Goal: Task Accomplishment & Management: Complete application form

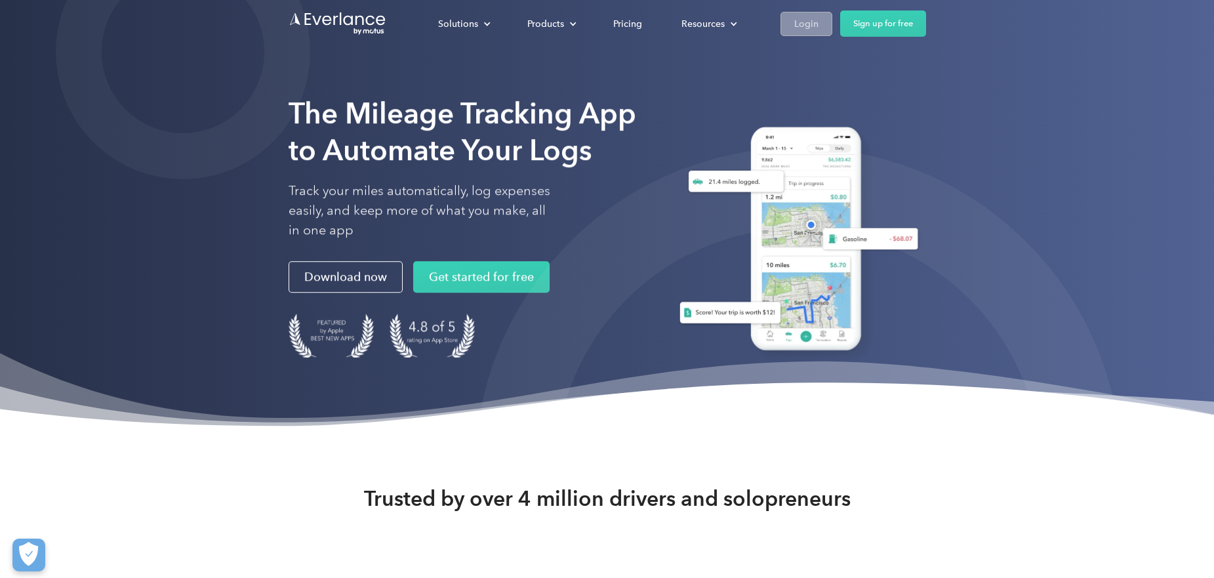
click at [806, 14] on link "Login" at bounding box center [806, 24] width 52 height 24
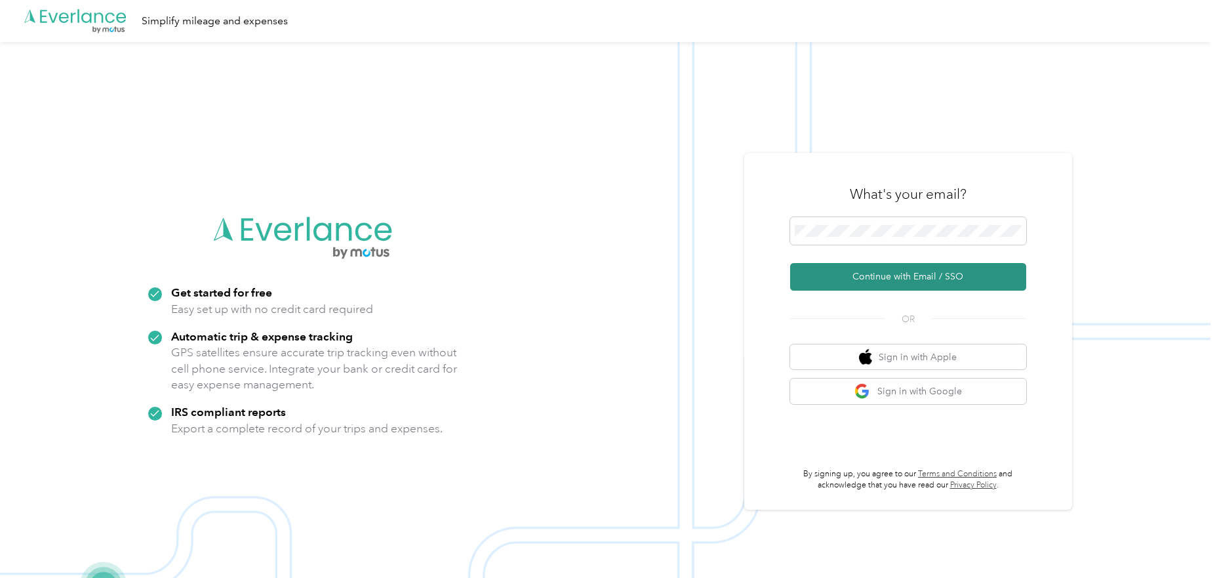
click at [900, 273] on button "Continue with Email / SSO" at bounding box center [908, 277] width 236 height 28
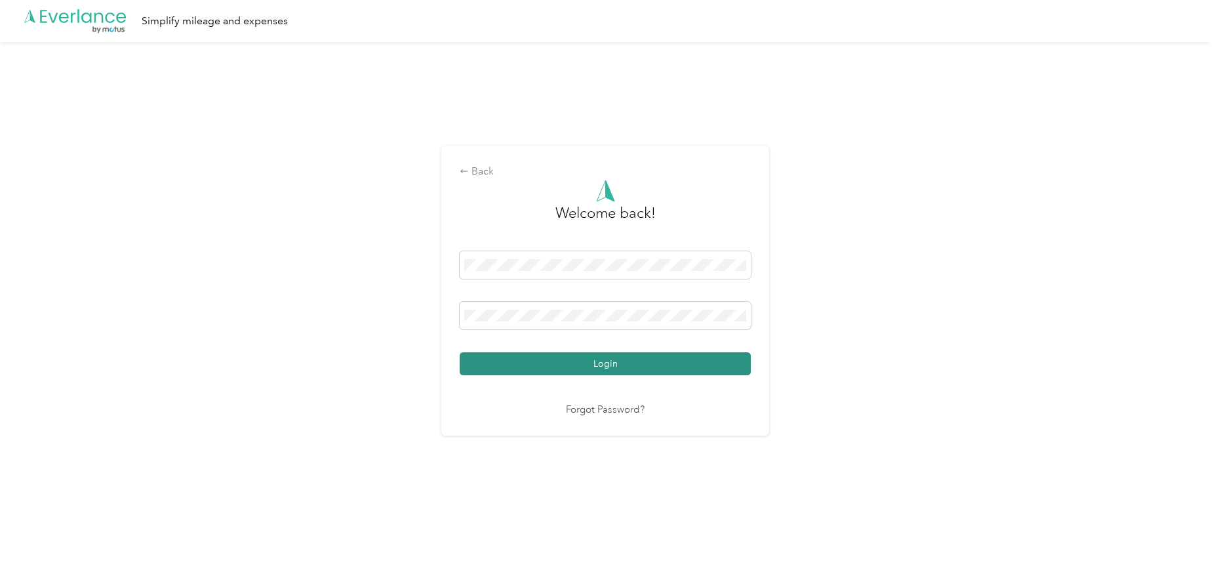
click at [605, 357] on button "Login" at bounding box center [605, 363] width 291 height 23
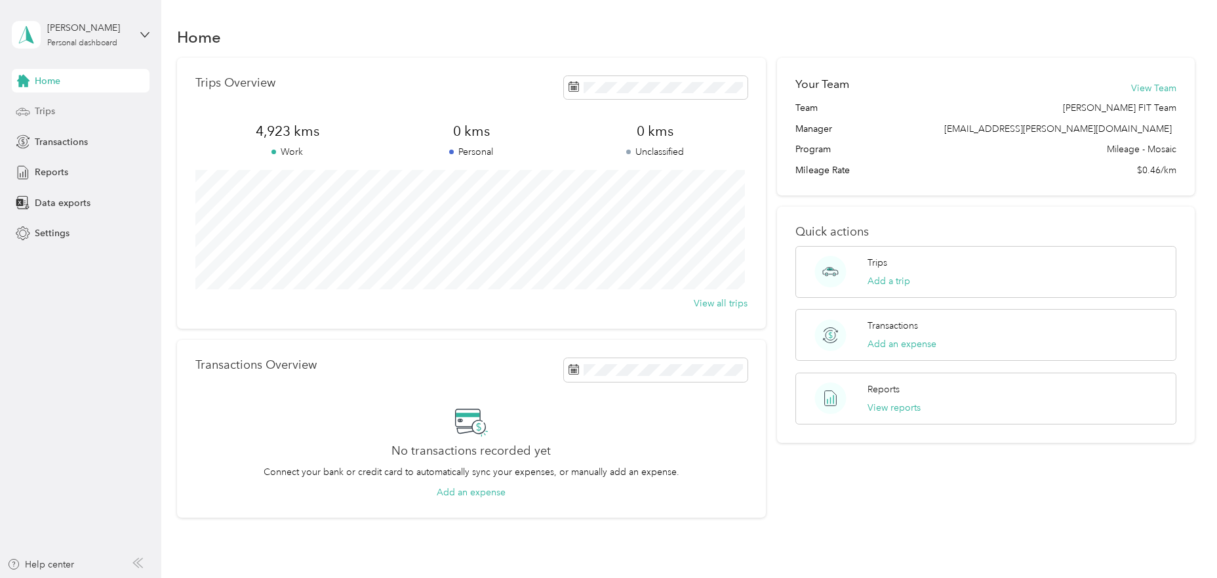
click at [49, 115] on span "Trips" at bounding box center [45, 111] width 20 height 14
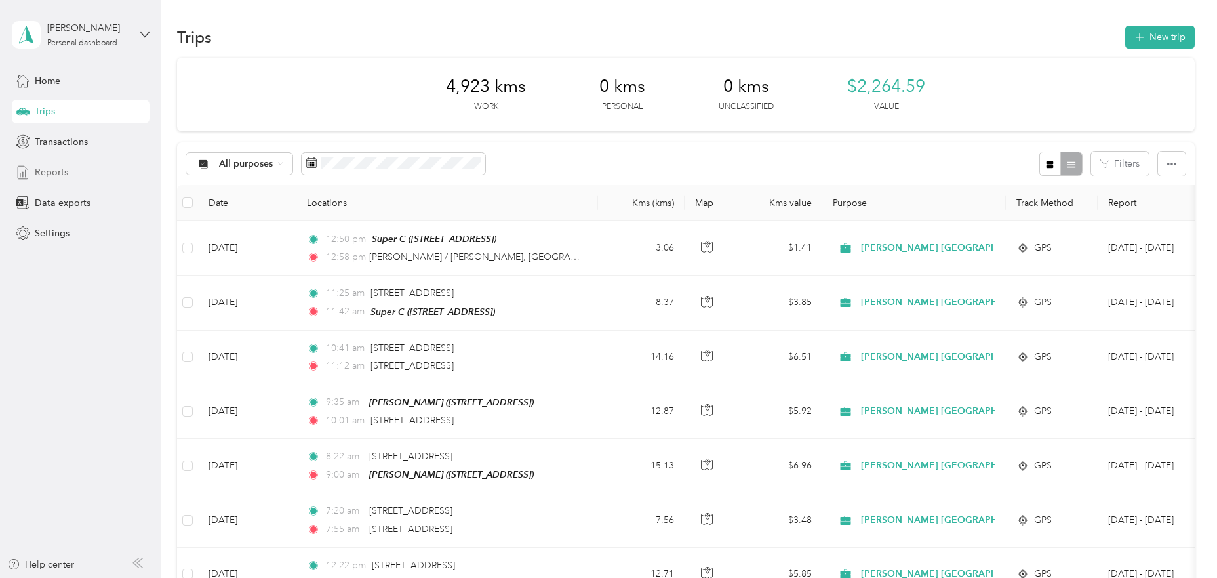
click at [46, 166] on span "Reports" at bounding box center [51, 172] width 33 height 14
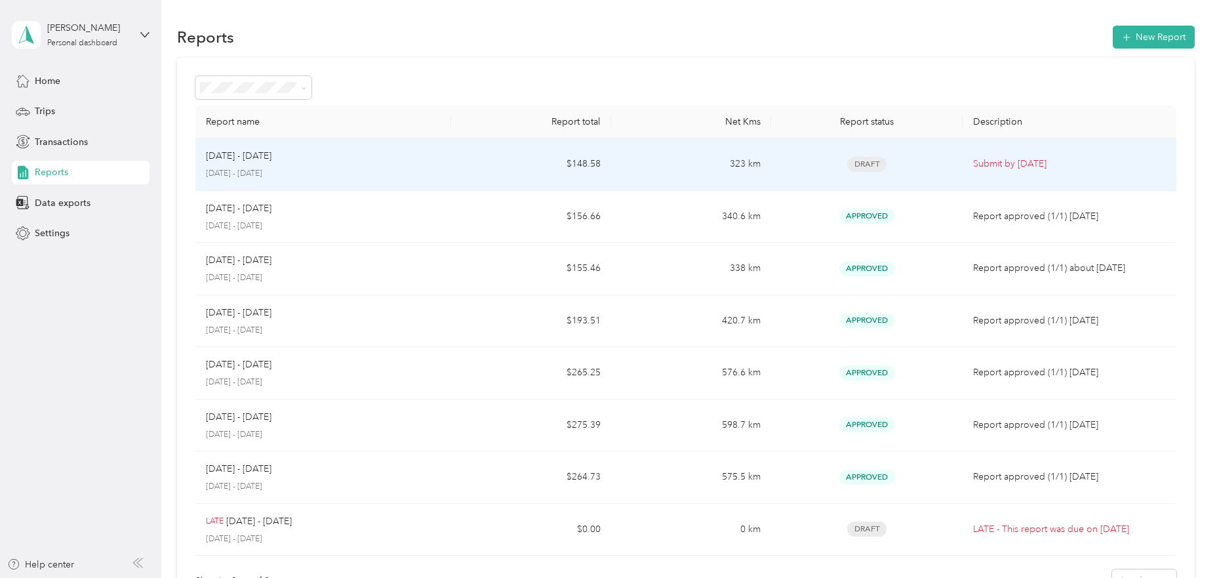
click at [864, 159] on span "Draft" at bounding box center [866, 164] width 39 height 15
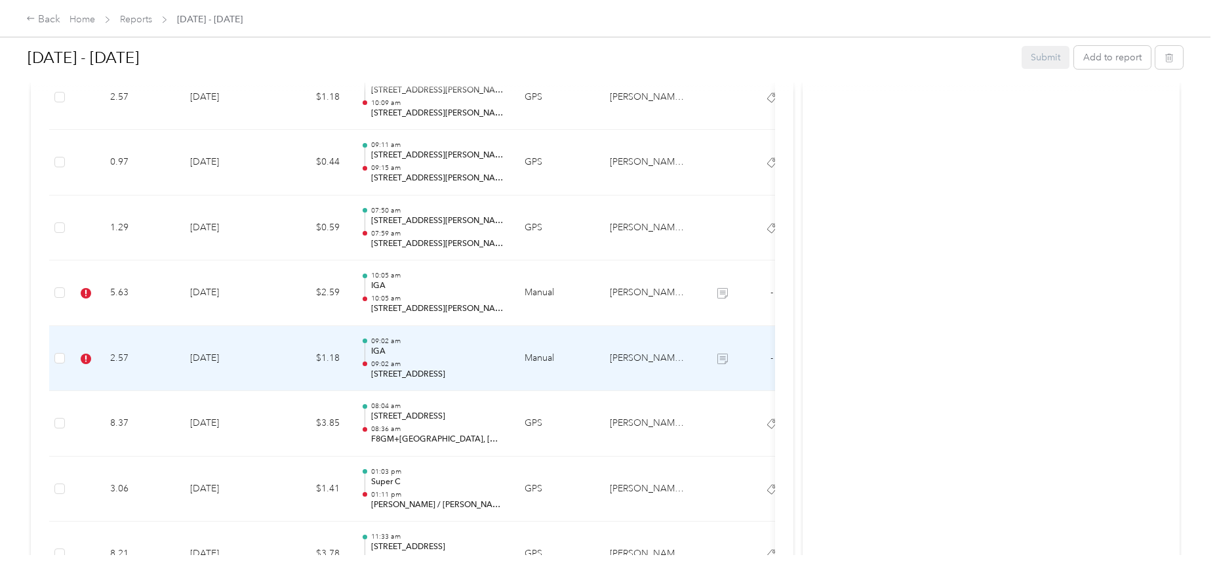
scroll to position [1399, 0]
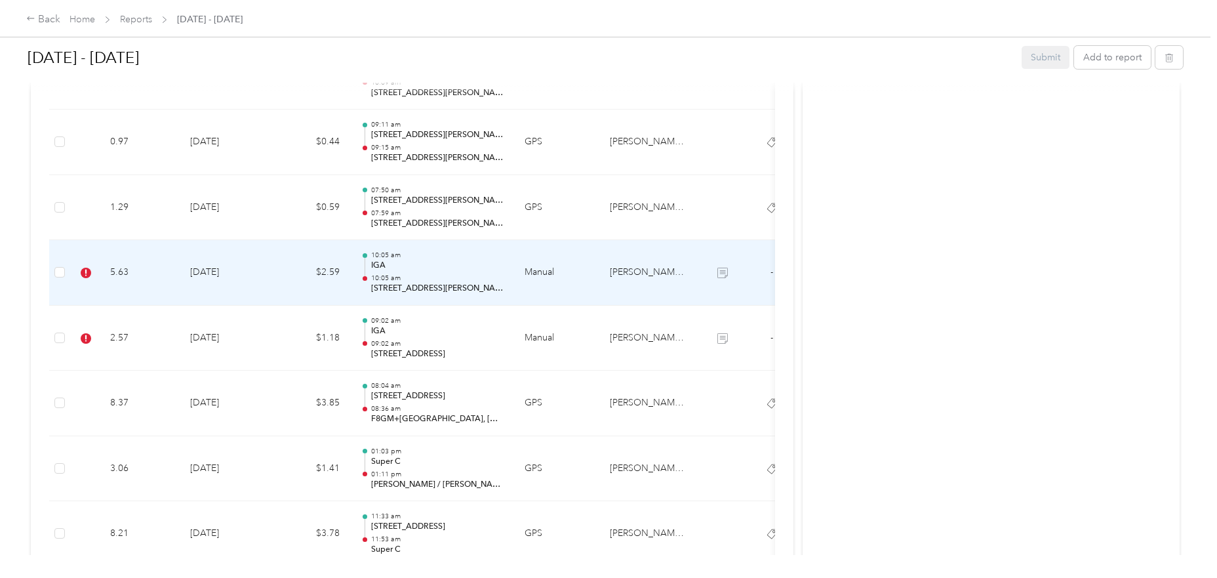
click at [267, 272] on td "[DATE]" at bounding box center [226, 273] width 92 height 66
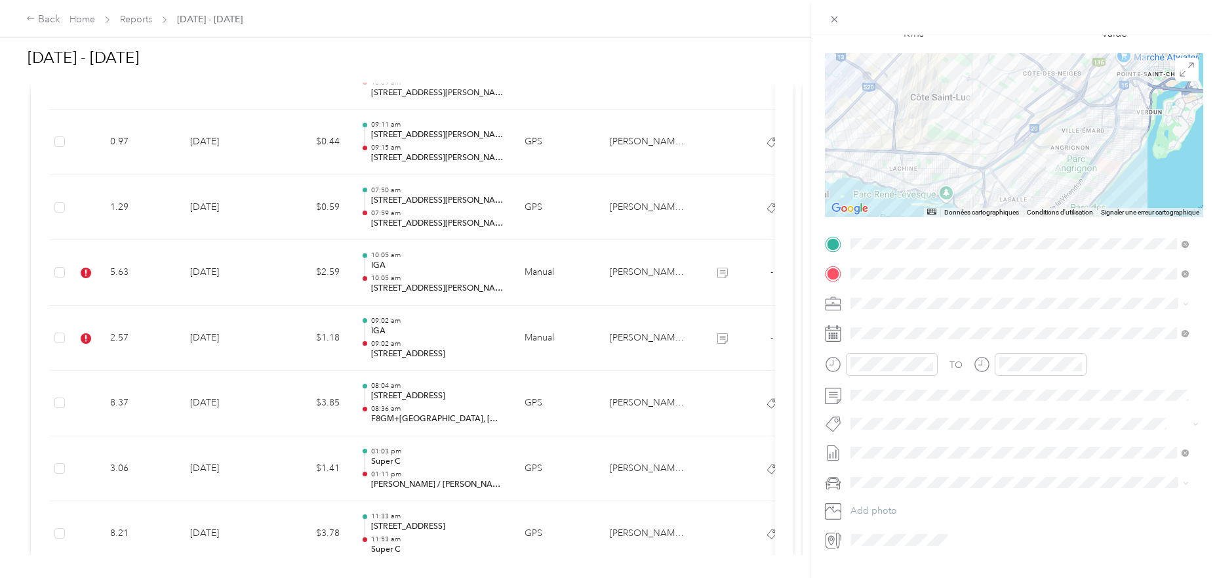
scroll to position [111, 0]
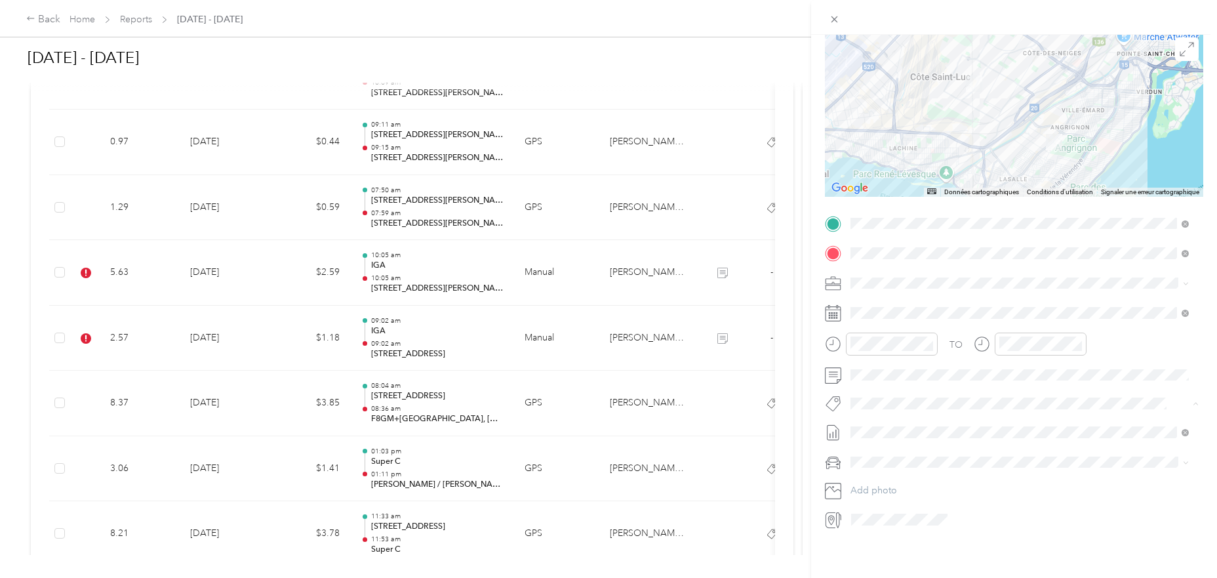
click at [911, 342] on button "Fit [PERSON_NAME] Team" at bounding box center [912, 339] width 115 height 16
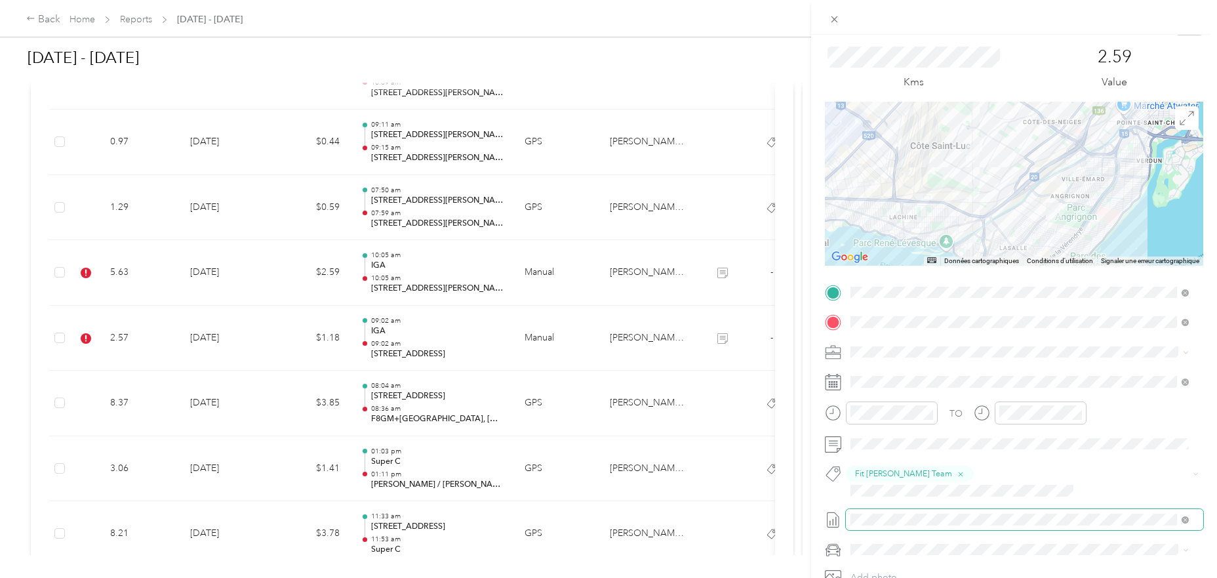
scroll to position [0, 0]
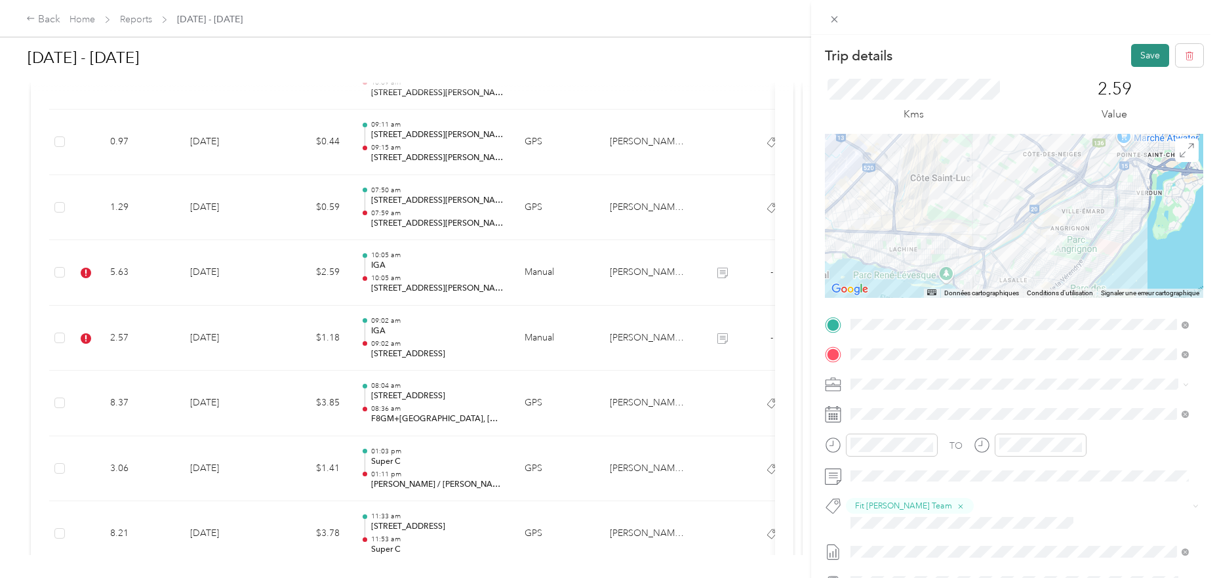
click at [1138, 55] on button "Save" at bounding box center [1150, 55] width 38 height 23
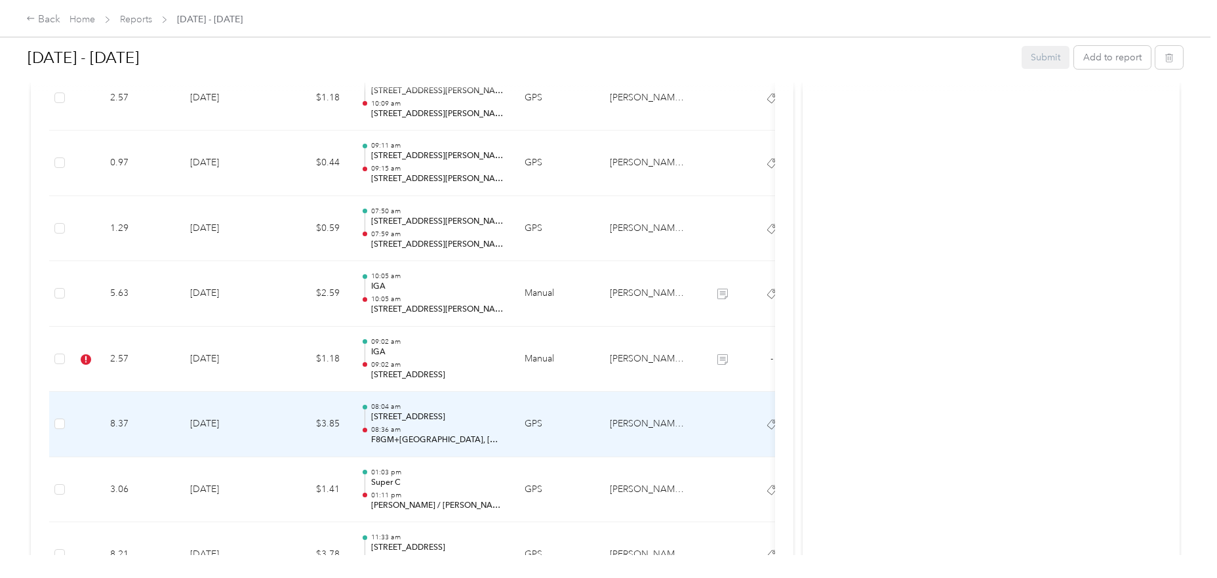
scroll to position [1399, 0]
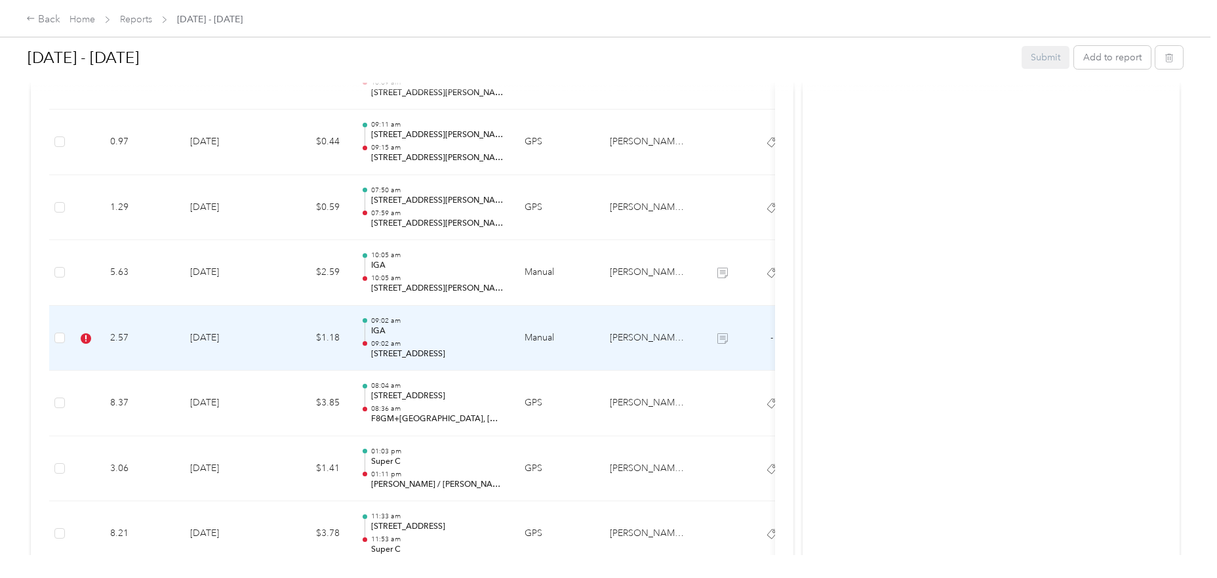
click at [172, 341] on td "2.57" at bounding box center [140, 339] width 80 height 66
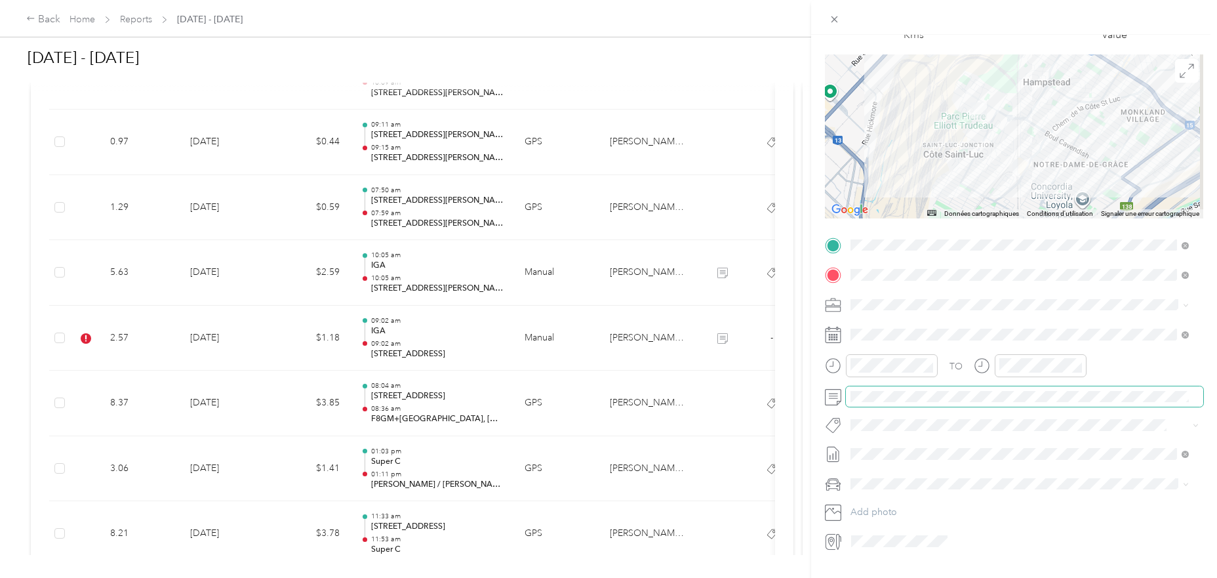
scroll to position [111, 0]
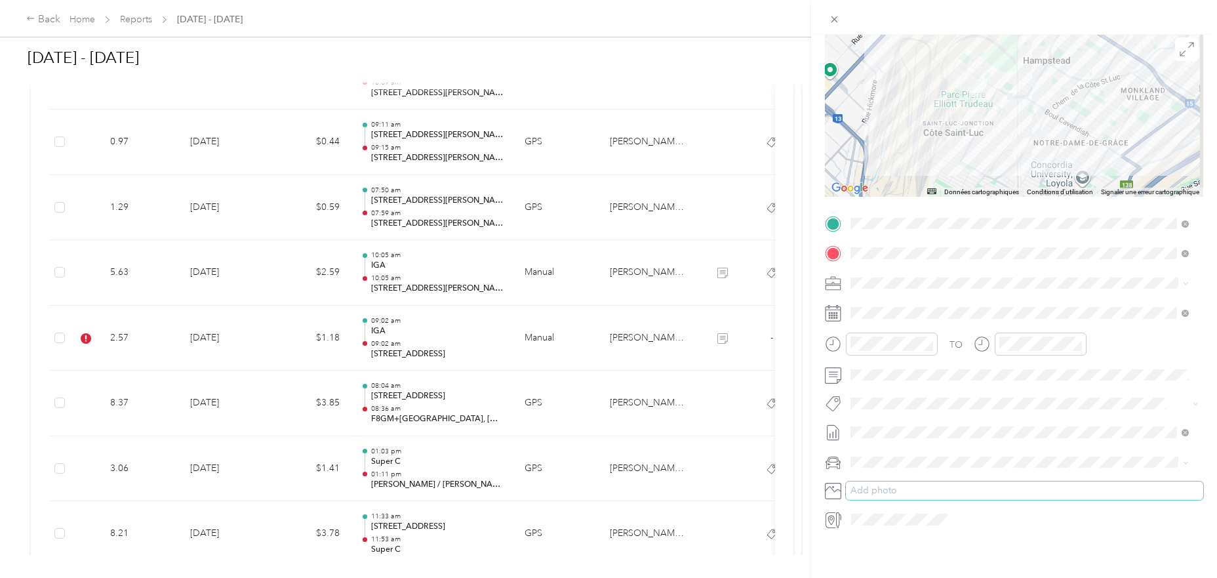
click at [880, 481] on button "Add photo" at bounding box center [1024, 490] width 357 height 18
click at [908, 338] on span "Fit [PERSON_NAME] Team" at bounding box center [912, 338] width 97 height 12
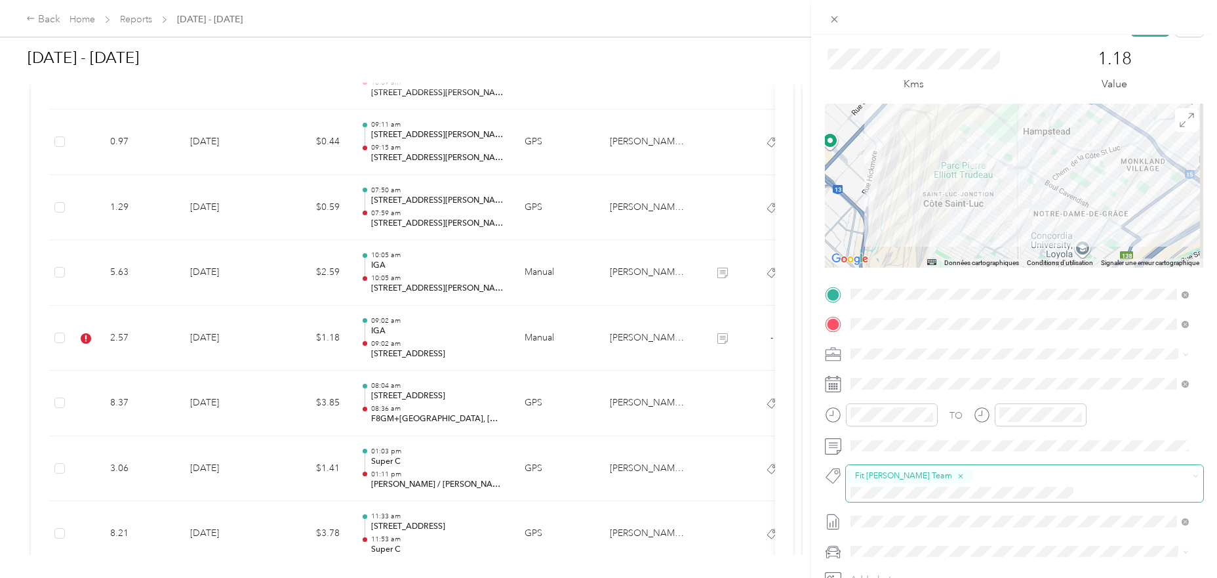
scroll to position [0, 0]
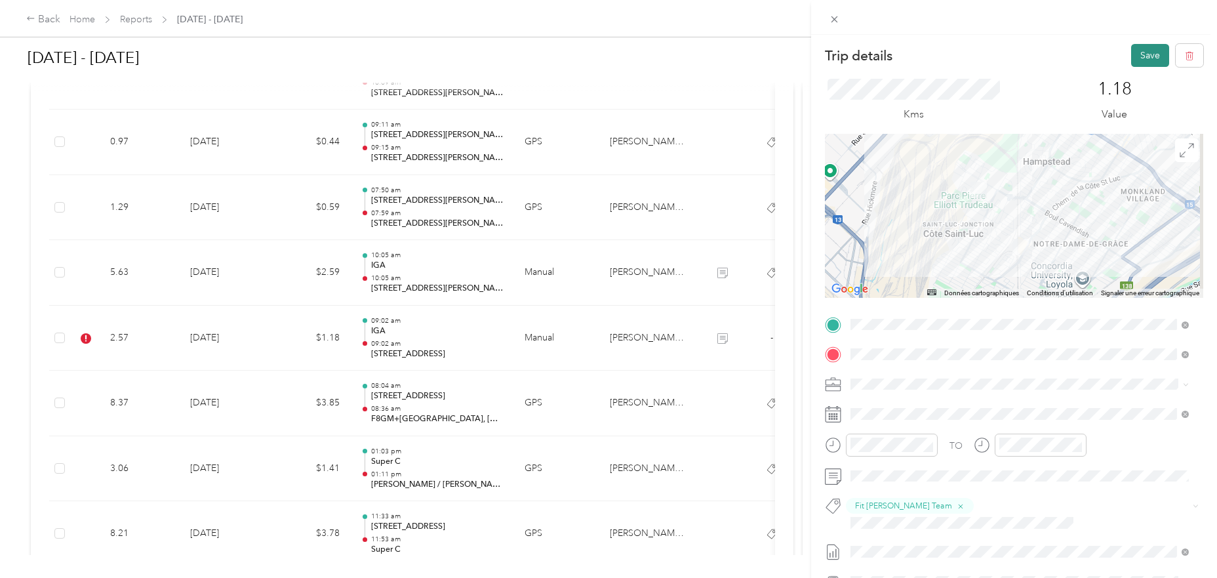
click at [1134, 55] on button "Save" at bounding box center [1150, 55] width 38 height 23
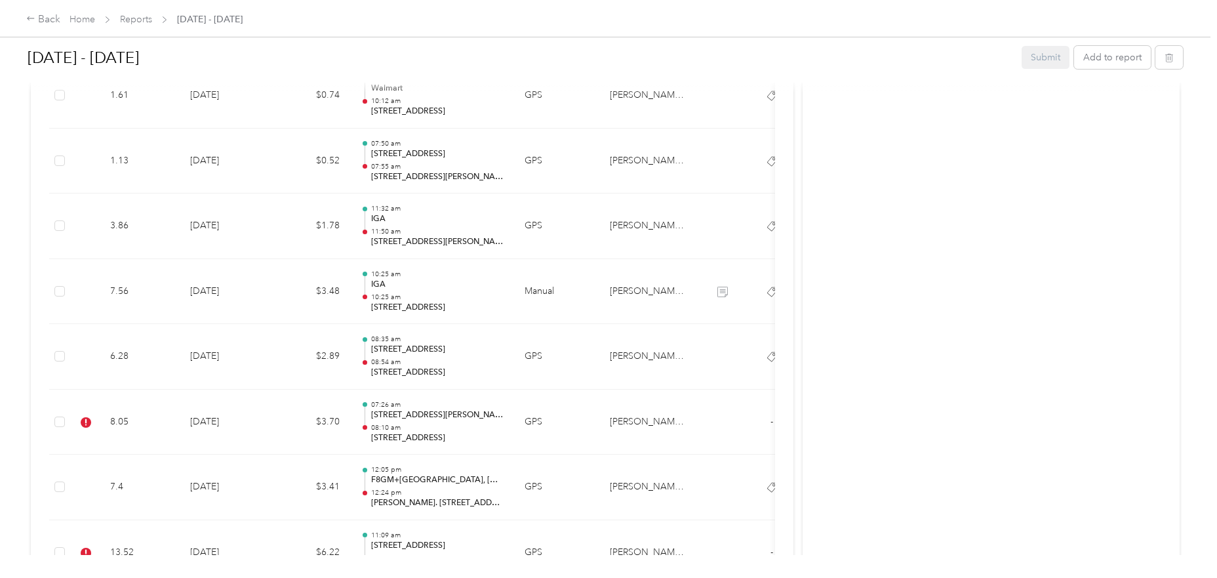
scroll to position [2973, 0]
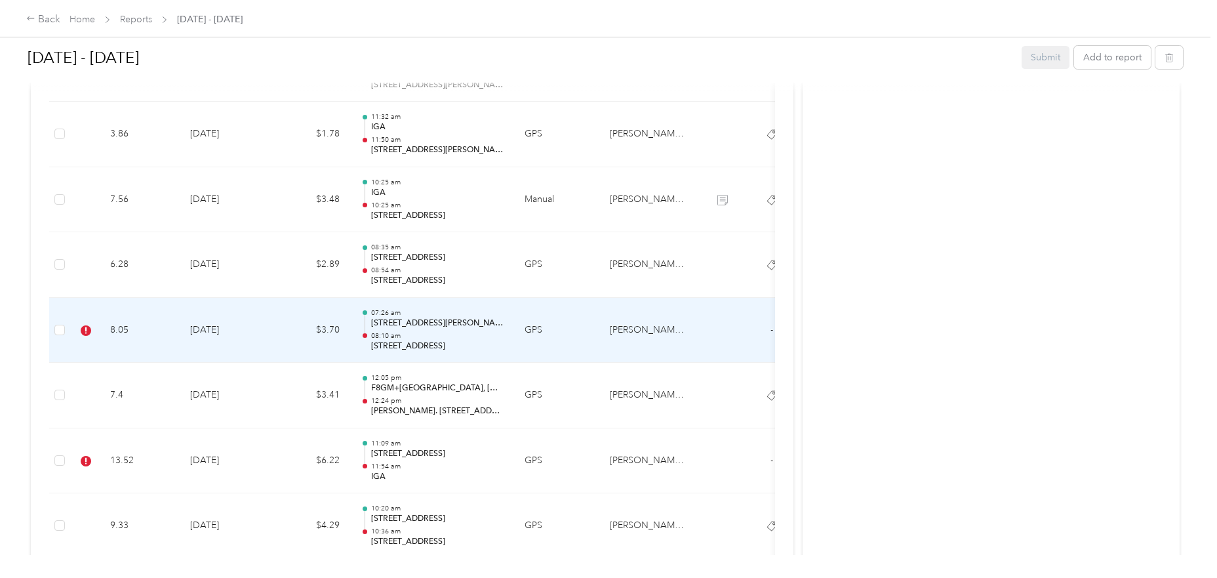
click at [270, 327] on td "[DATE]" at bounding box center [226, 331] width 92 height 66
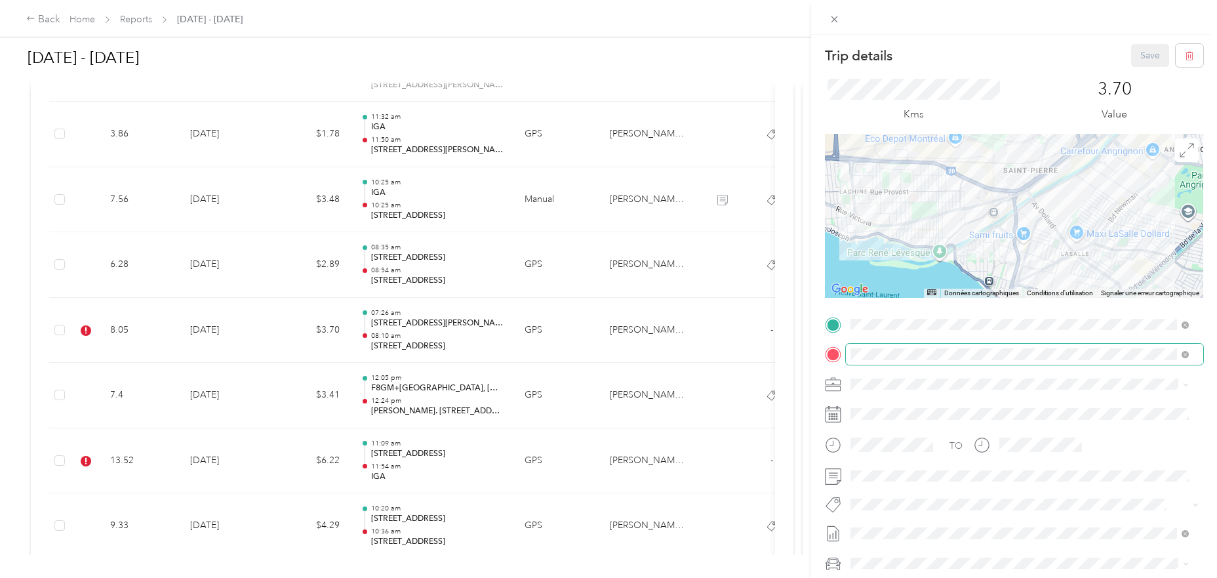
scroll to position [111, 0]
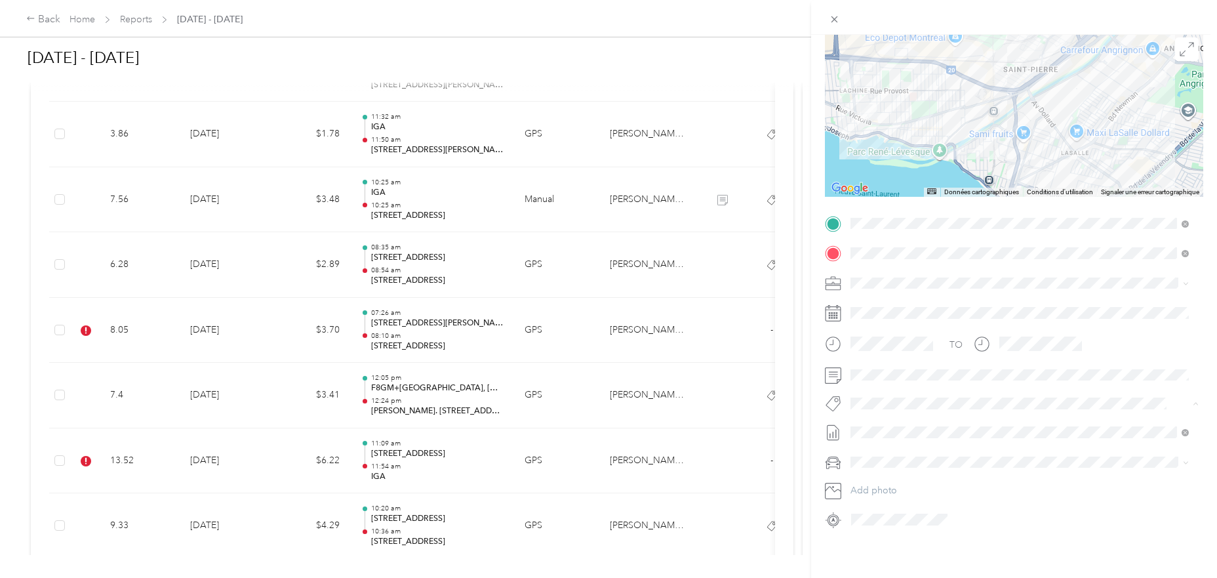
click at [891, 346] on ol "Fab Beiersdorf Fab Team - C Fab Team - R Factory Tours Fit Home Depot Team Fit …" at bounding box center [1020, 291] width 348 height 184
click at [897, 333] on span "Fit [PERSON_NAME] Team" at bounding box center [912, 337] width 97 height 12
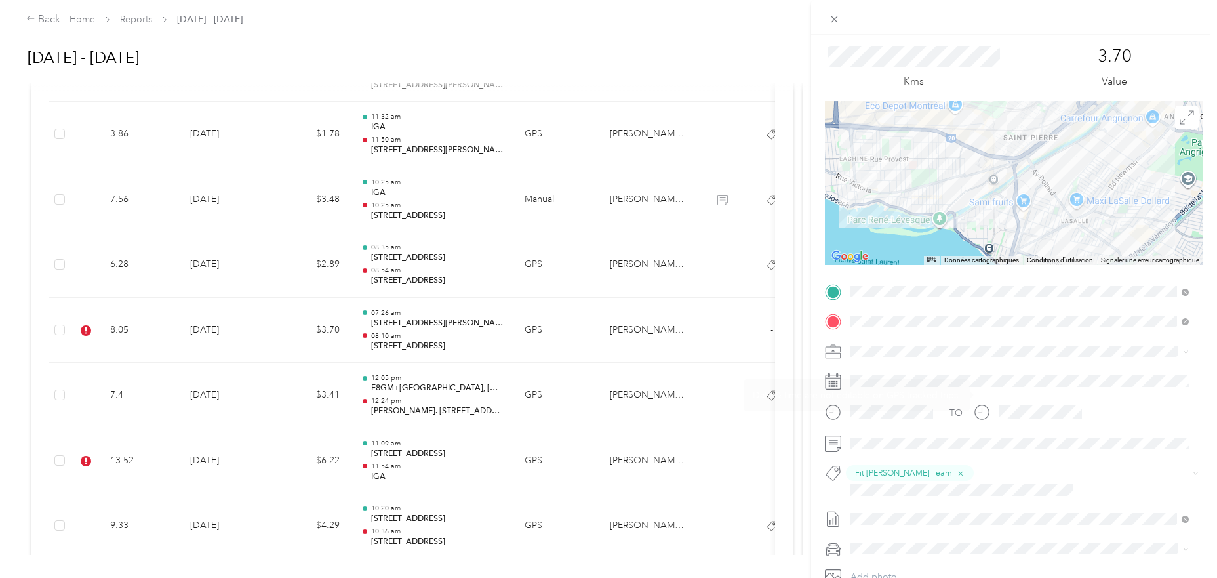
scroll to position [0, 0]
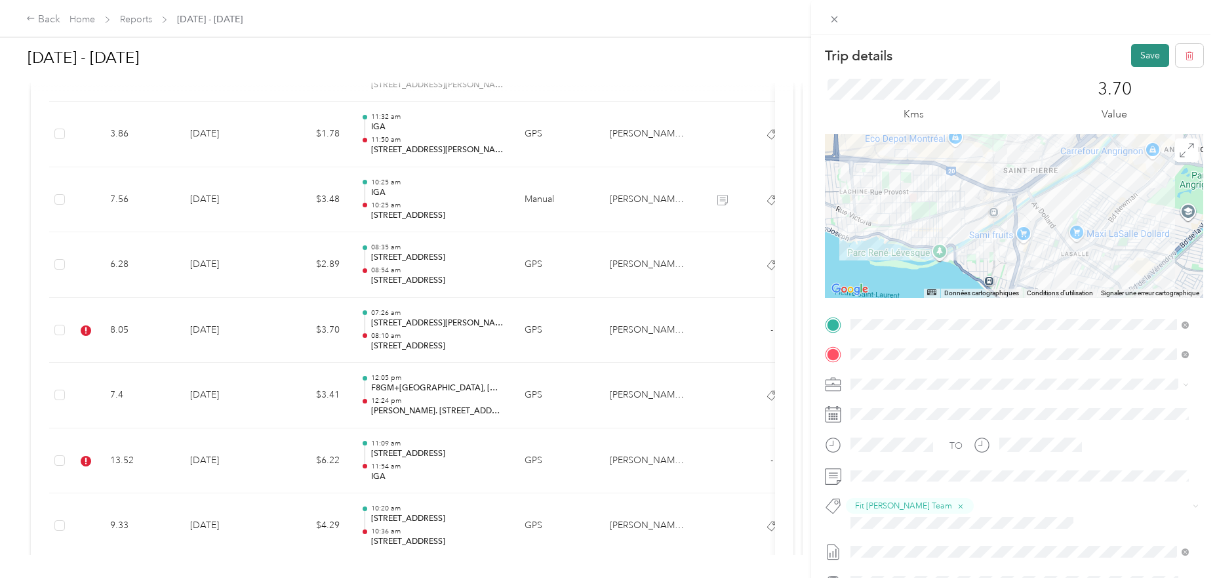
click at [1135, 56] on button "Save" at bounding box center [1150, 55] width 38 height 23
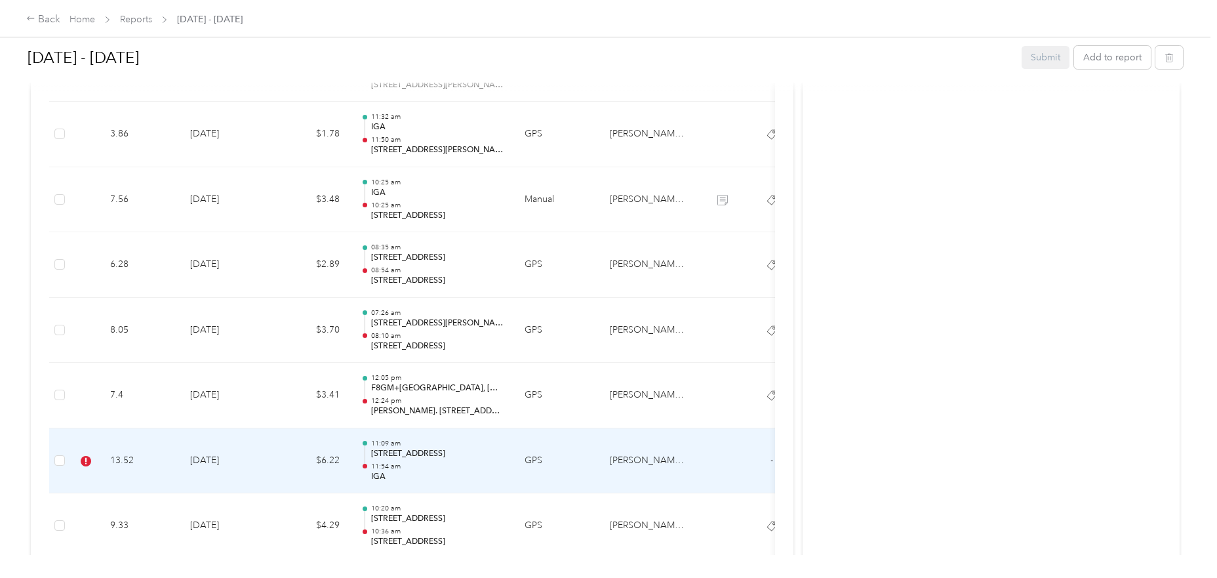
click at [273, 471] on td "$6.22" at bounding box center [311, 461] width 79 height 66
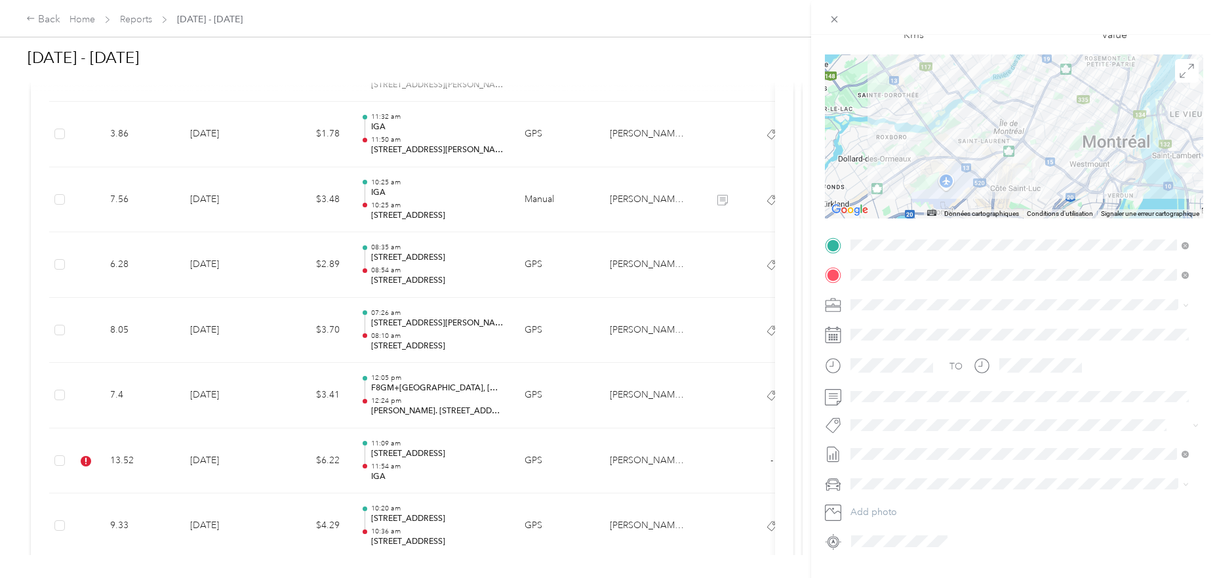
scroll to position [111, 0]
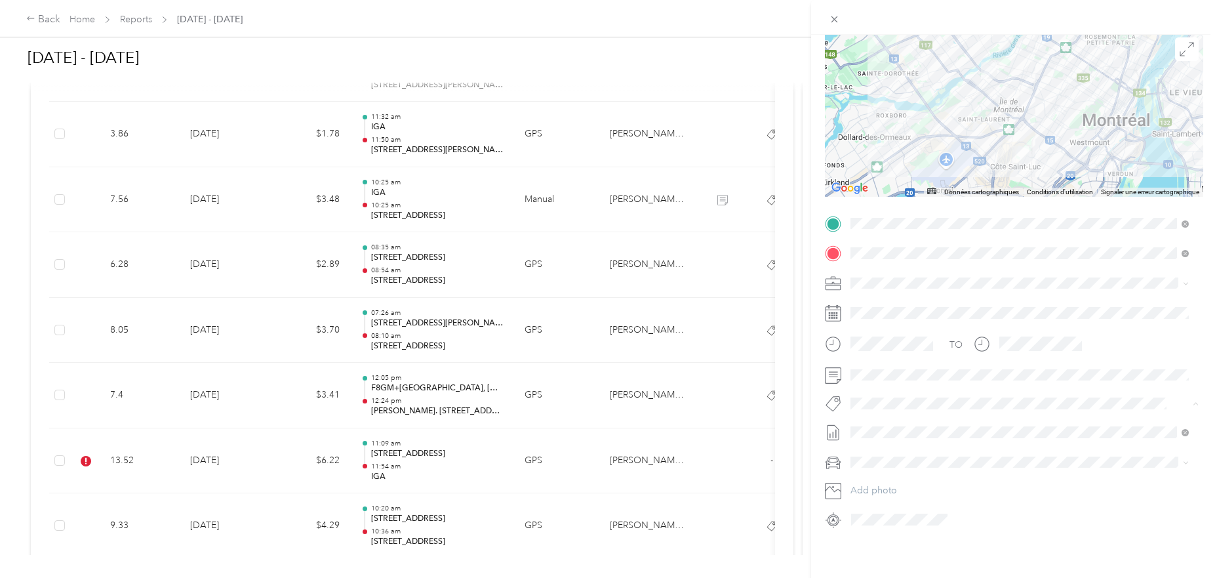
click at [889, 337] on span "Fit [PERSON_NAME] Team" at bounding box center [912, 338] width 97 height 12
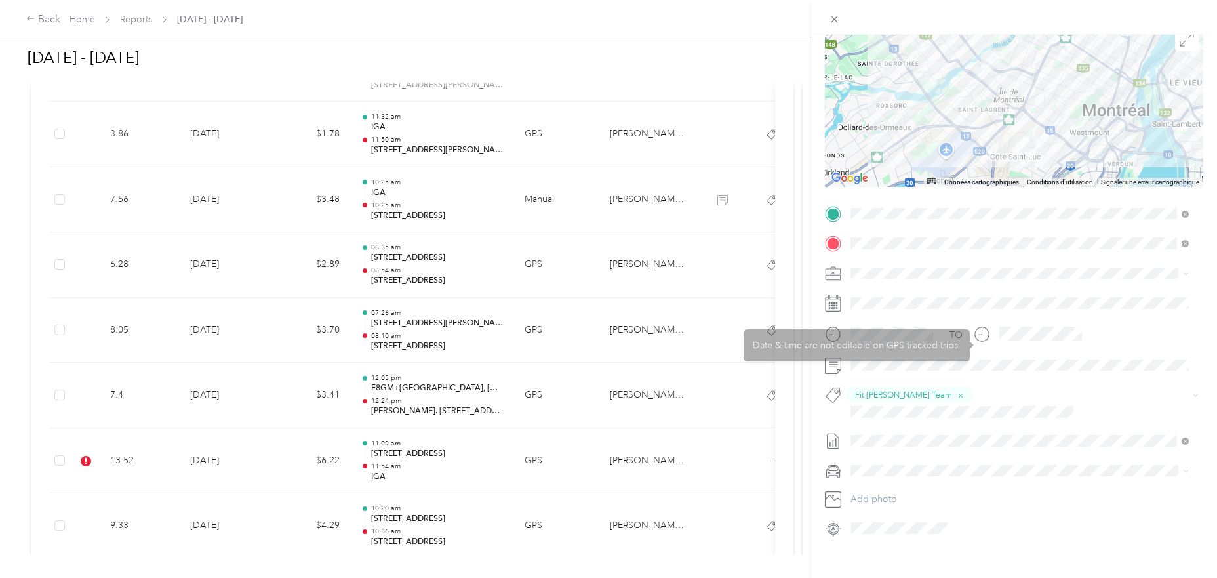
scroll to position [0, 0]
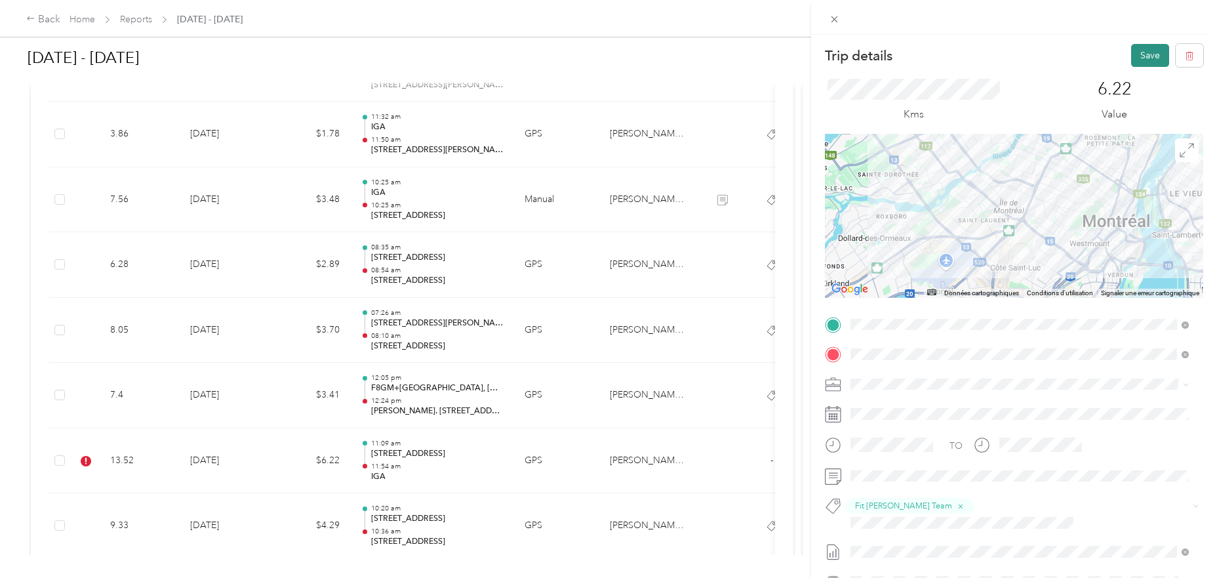
click at [1141, 53] on button "Save" at bounding box center [1150, 55] width 38 height 23
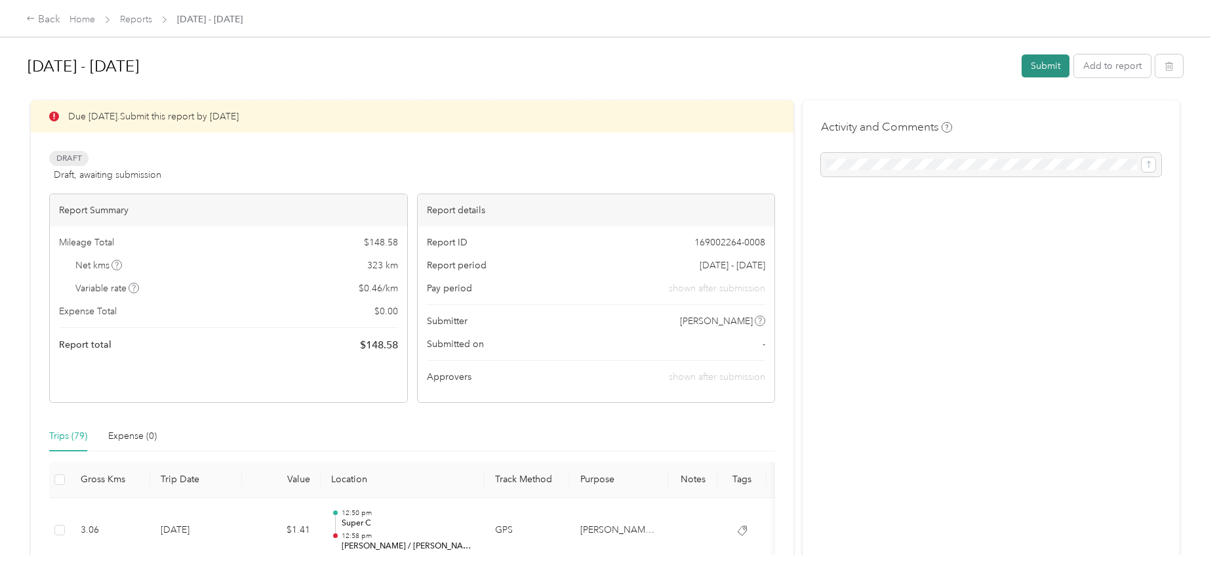
click at [1039, 66] on button "Submit" at bounding box center [1046, 65] width 48 height 23
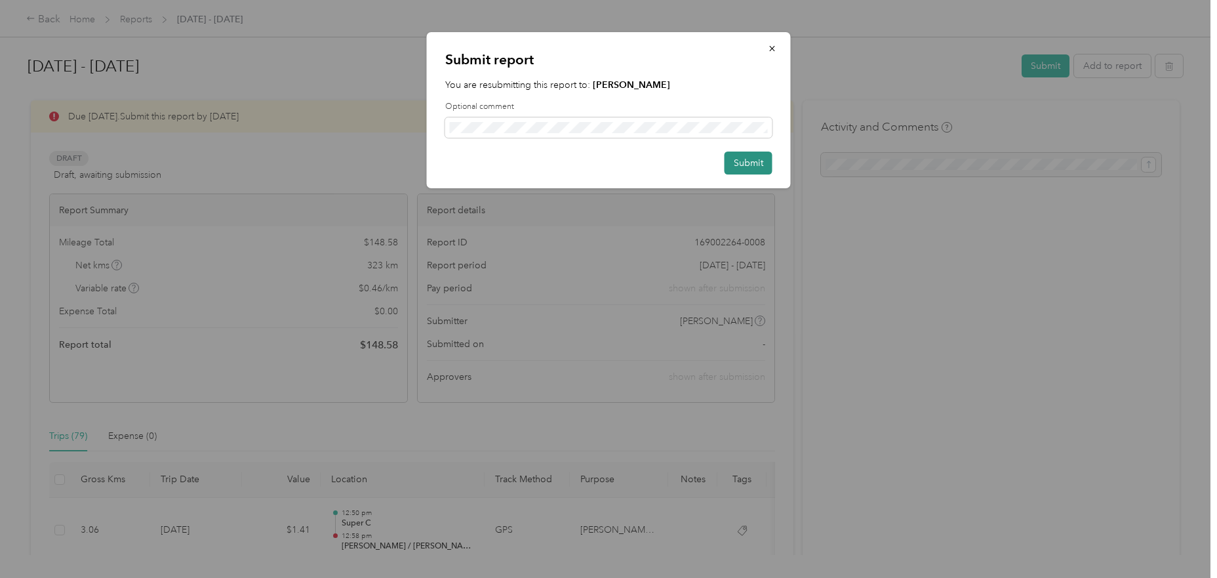
click at [754, 159] on button "Submit" at bounding box center [749, 162] width 48 height 23
